Goal: Task Accomplishment & Management: Manage account settings

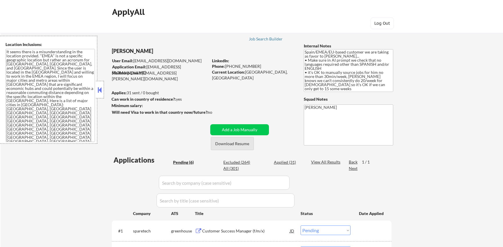
select select ""pending""
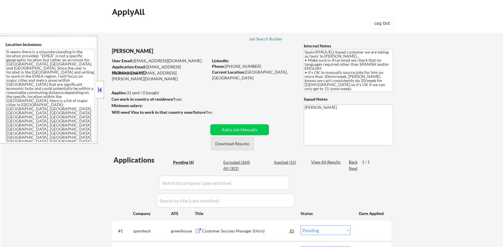
select select ""pending""
click at [285, 163] on div "Applied (31)" at bounding box center [288, 162] width 29 height 6
select select ""applied""
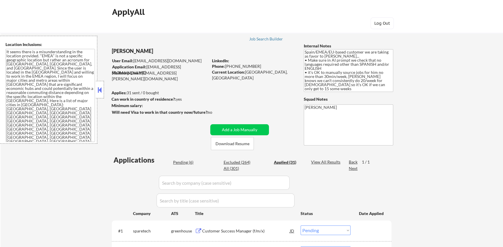
select select ""applied""
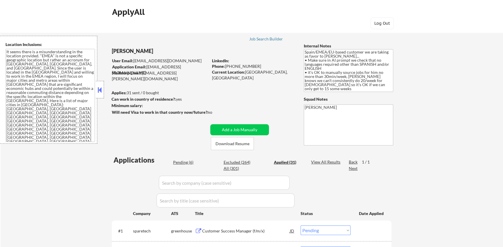
select select ""applied""
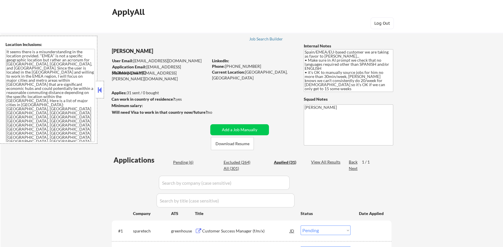
select select ""applied""
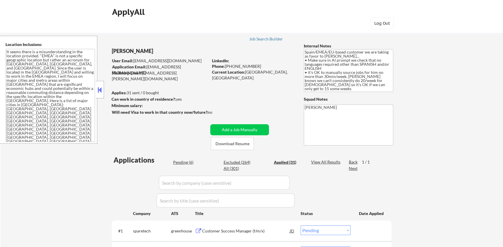
select select ""applied""
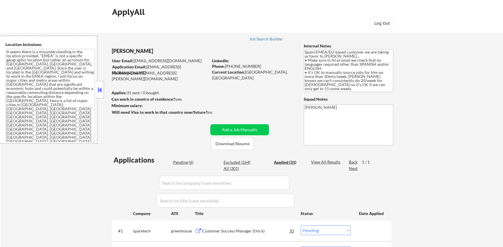
select select ""applied""
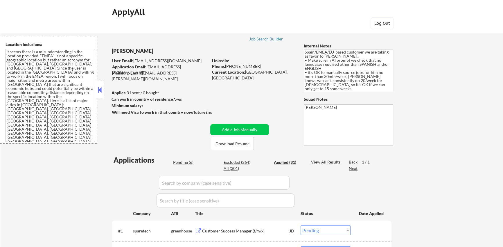
select select ""applied""
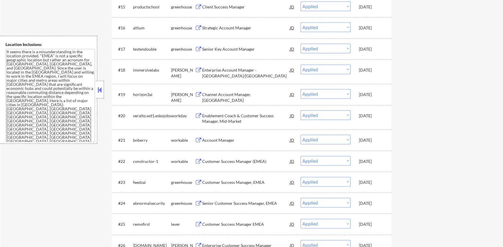
scroll to position [528, 0]
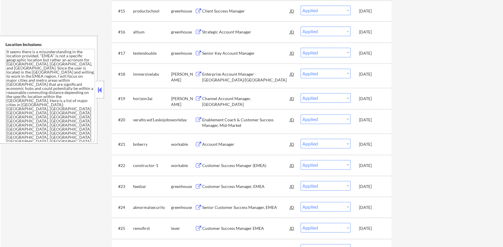
type textarea "Spain/EMEA/EU-based customer we are taking as favor to [PERSON_NAME]... • Make …"
